Goal: Task Accomplishment & Management: Use online tool/utility

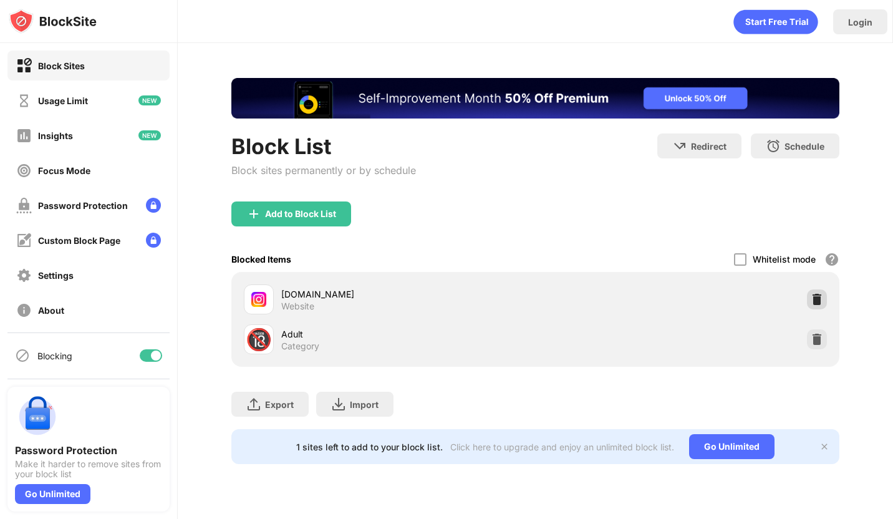
click at [816, 297] on img at bounding box center [816, 299] width 12 height 12
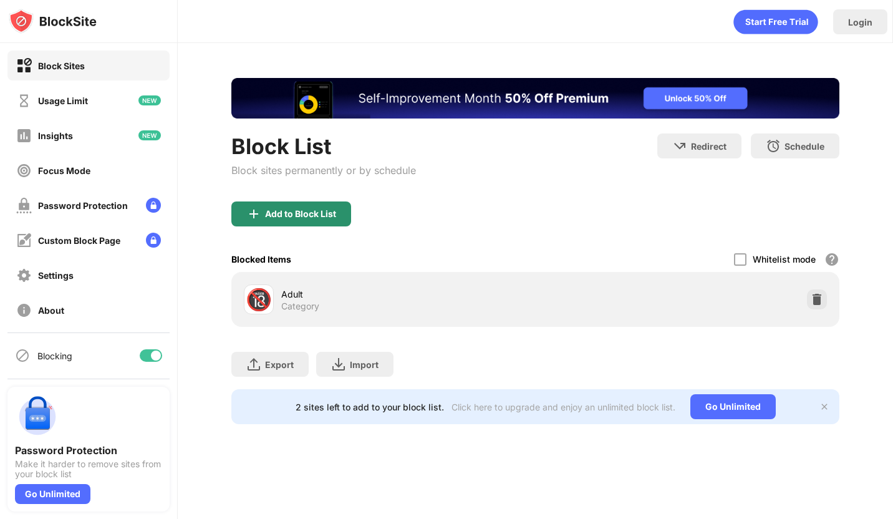
click at [282, 159] on div "Block List" at bounding box center [323, 146] width 185 height 26
click at [310, 210] on div "Add to Block List" at bounding box center [300, 214] width 71 height 10
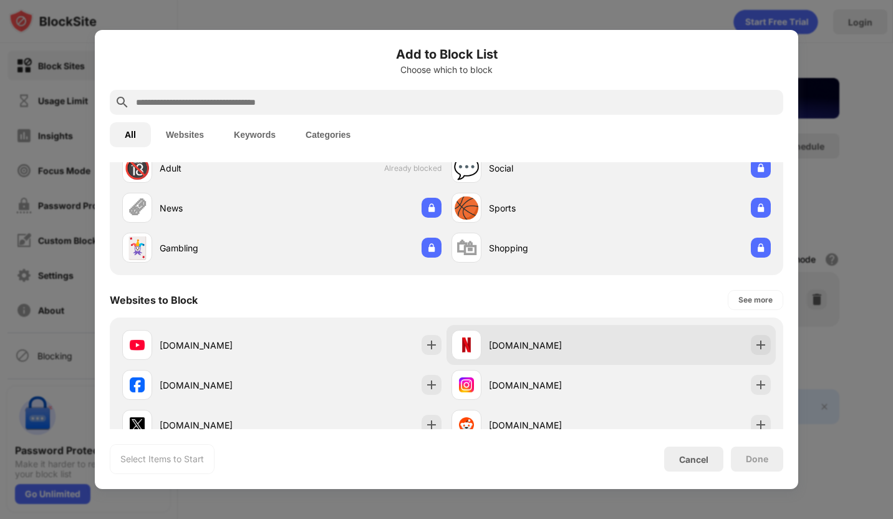
scroll to position [57, 0]
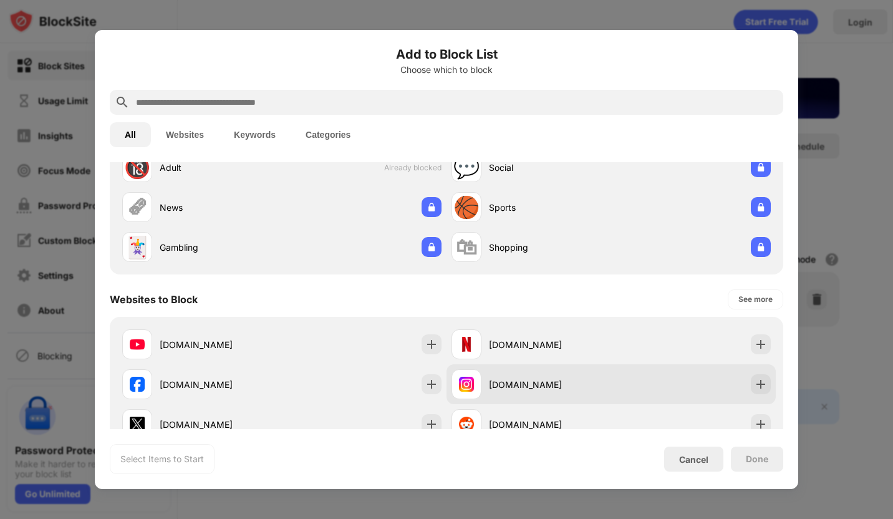
click at [640, 397] on div "[DOMAIN_NAME]" at bounding box center [610, 384] width 329 height 40
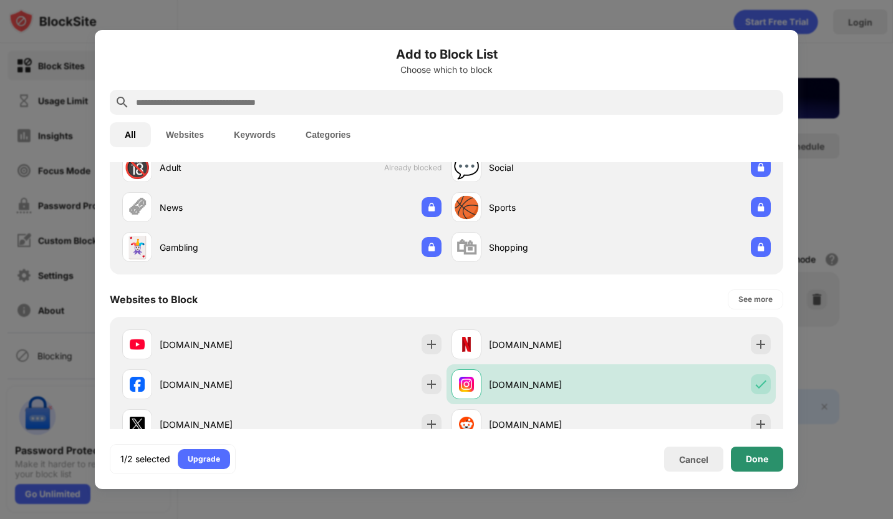
click at [757, 458] on div "Done" at bounding box center [757, 459] width 22 height 10
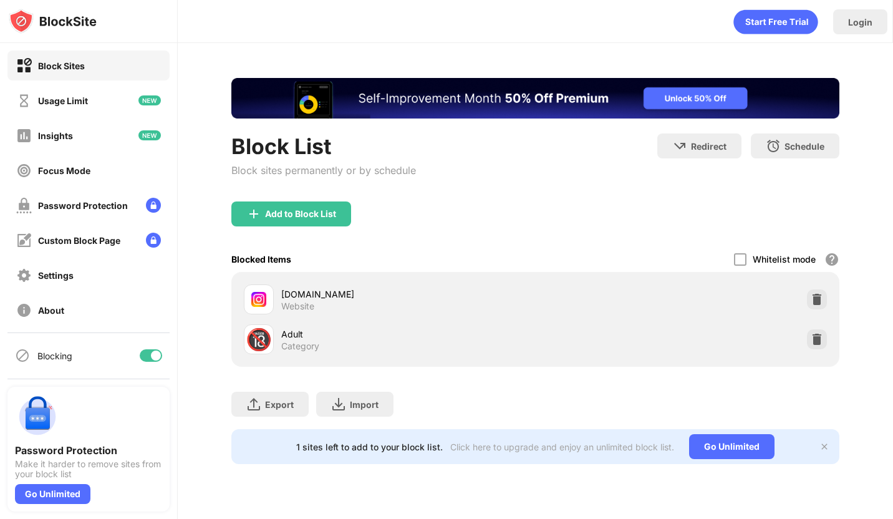
scroll to position [0, 0]
click at [809, 305] on div at bounding box center [817, 299] width 20 height 20
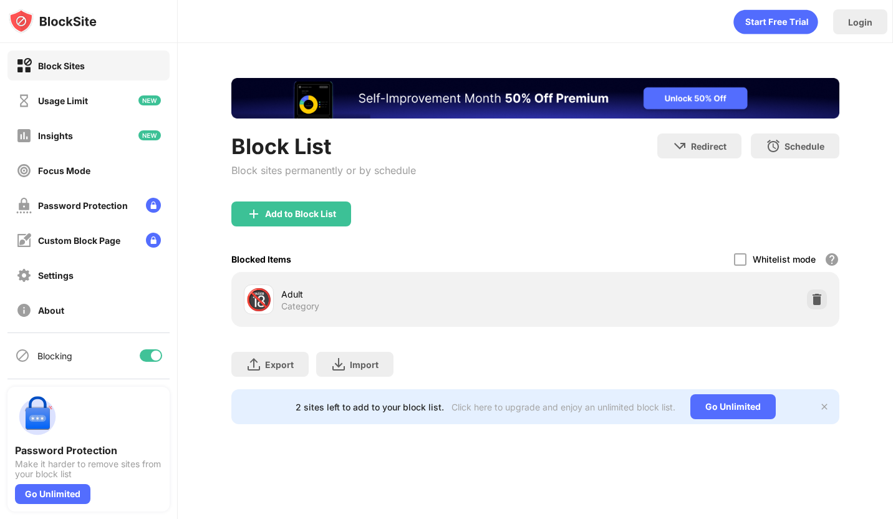
click at [288, 227] on div "Add to Block List" at bounding box center [535, 223] width 608 height 45
click at [281, 209] on div "Add to Block List" at bounding box center [300, 214] width 71 height 10
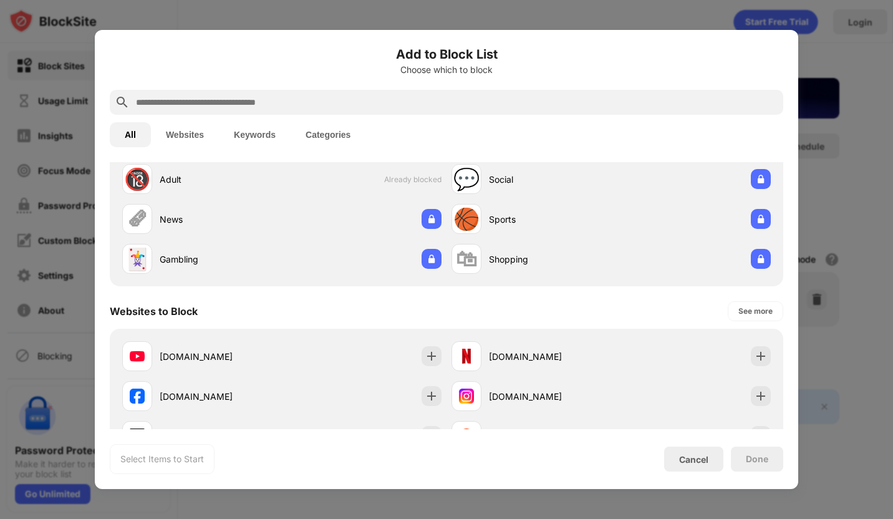
scroll to position [61, 0]
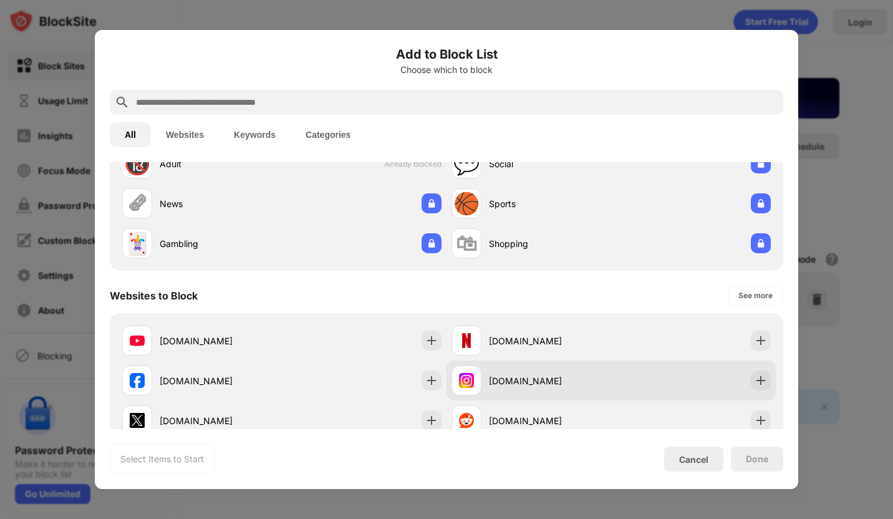
click at [519, 381] on div "[DOMAIN_NAME]" at bounding box center [550, 380] width 122 height 13
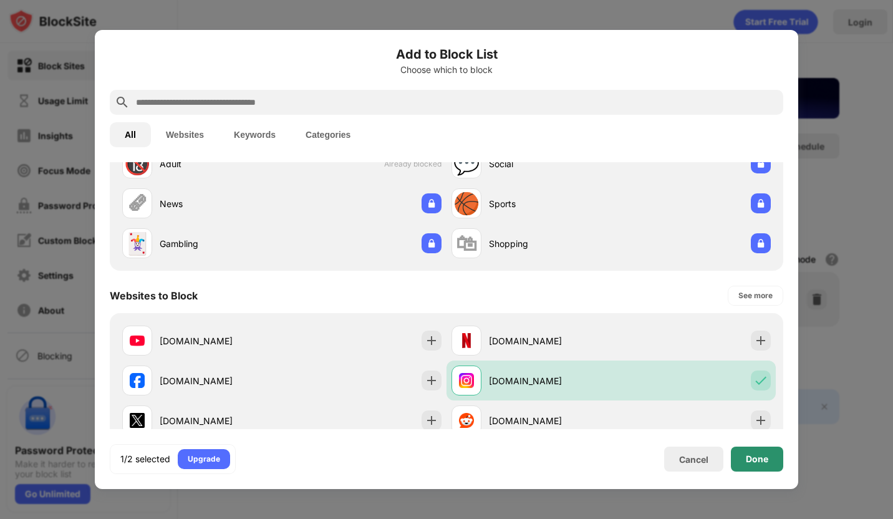
click at [757, 449] on div "Done" at bounding box center [757, 458] width 52 height 25
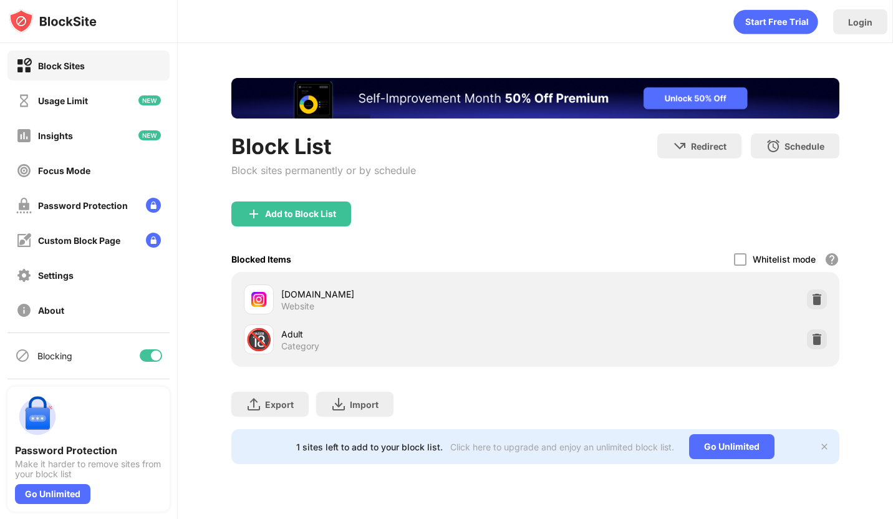
scroll to position [0, 0]
click at [820, 295] on img at bounding box center [816, 299] width 12 height 12
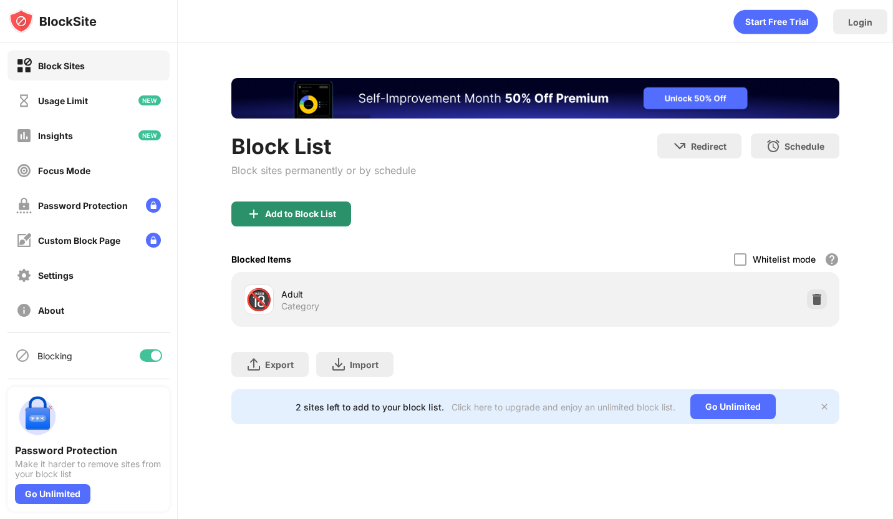
click at [271, 206] on div "Add to Block List" at bounding box center [291, 213] width 120 height 25
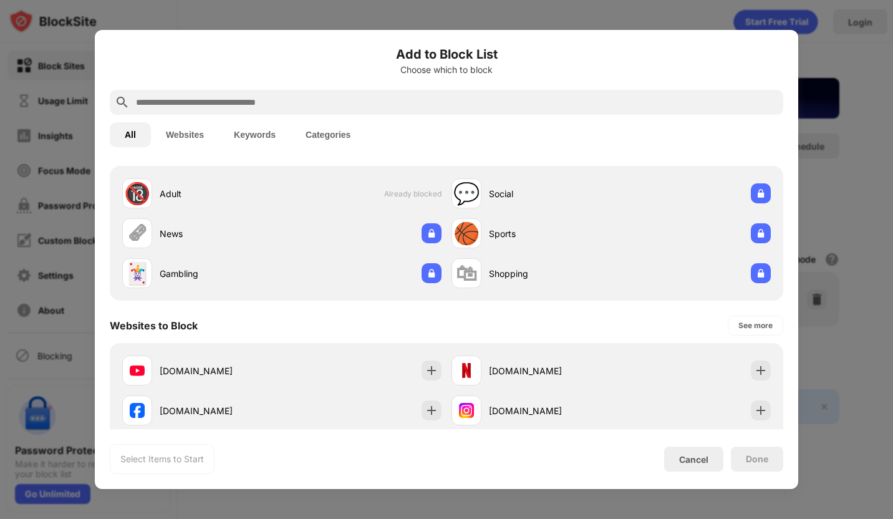
scroll to position [37, 0]
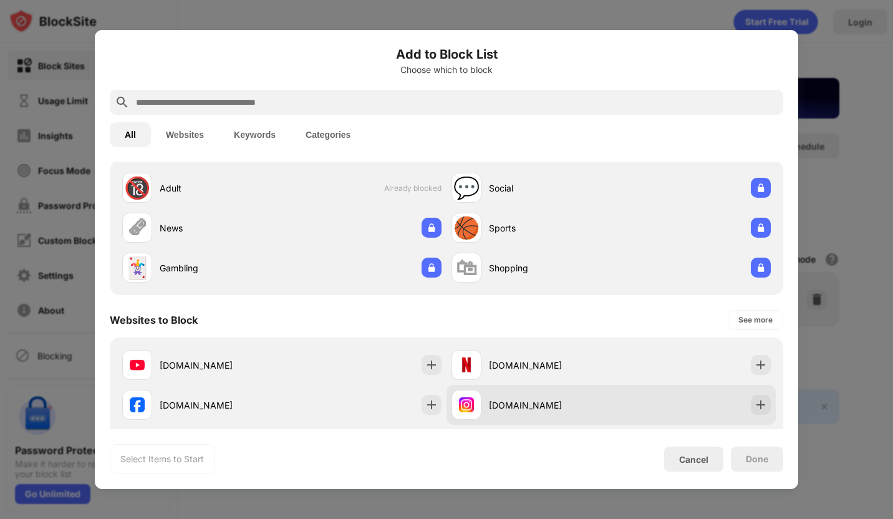
click at [524, 398] on div "[DOMAIN_NAME]" at bounding box center [550, 404] width 122 height 13
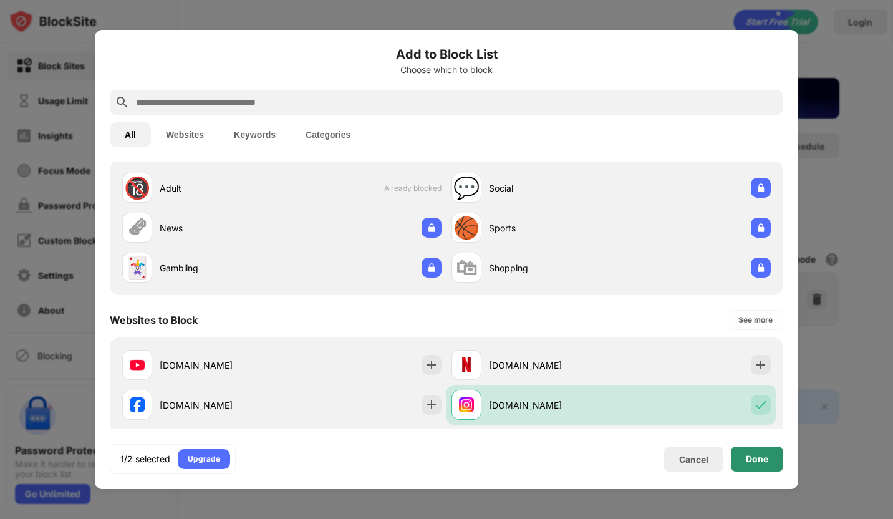
click at [774, 454] on div "Done" at bounding box center [757, 458] width 52 height 25
